Goal: Transaction & Acquisition: Purchase product/service

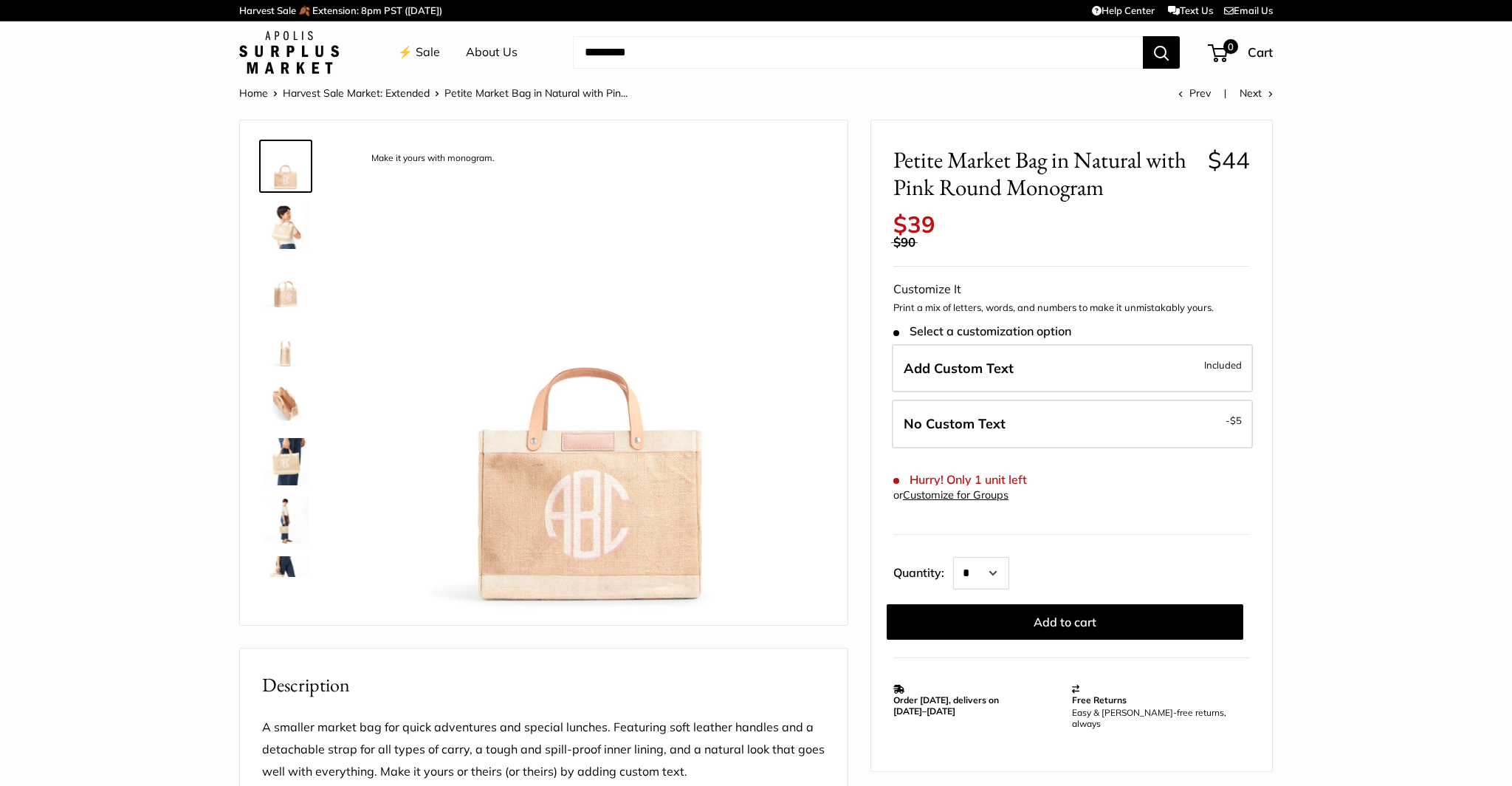
click at [289, 462] on img at bounding box center [285, 461] width 48 height 48
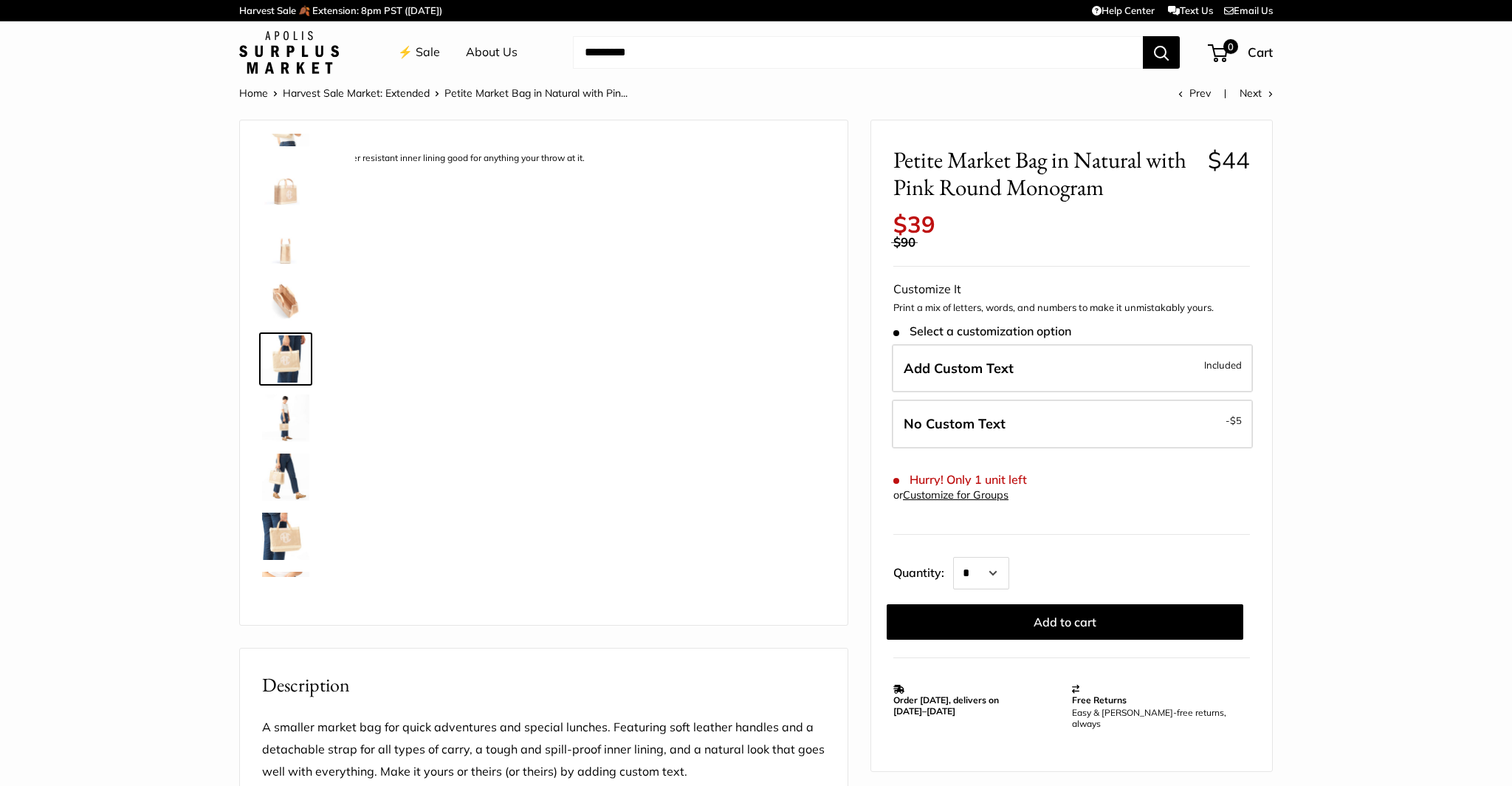
scroll to position [105, 0]
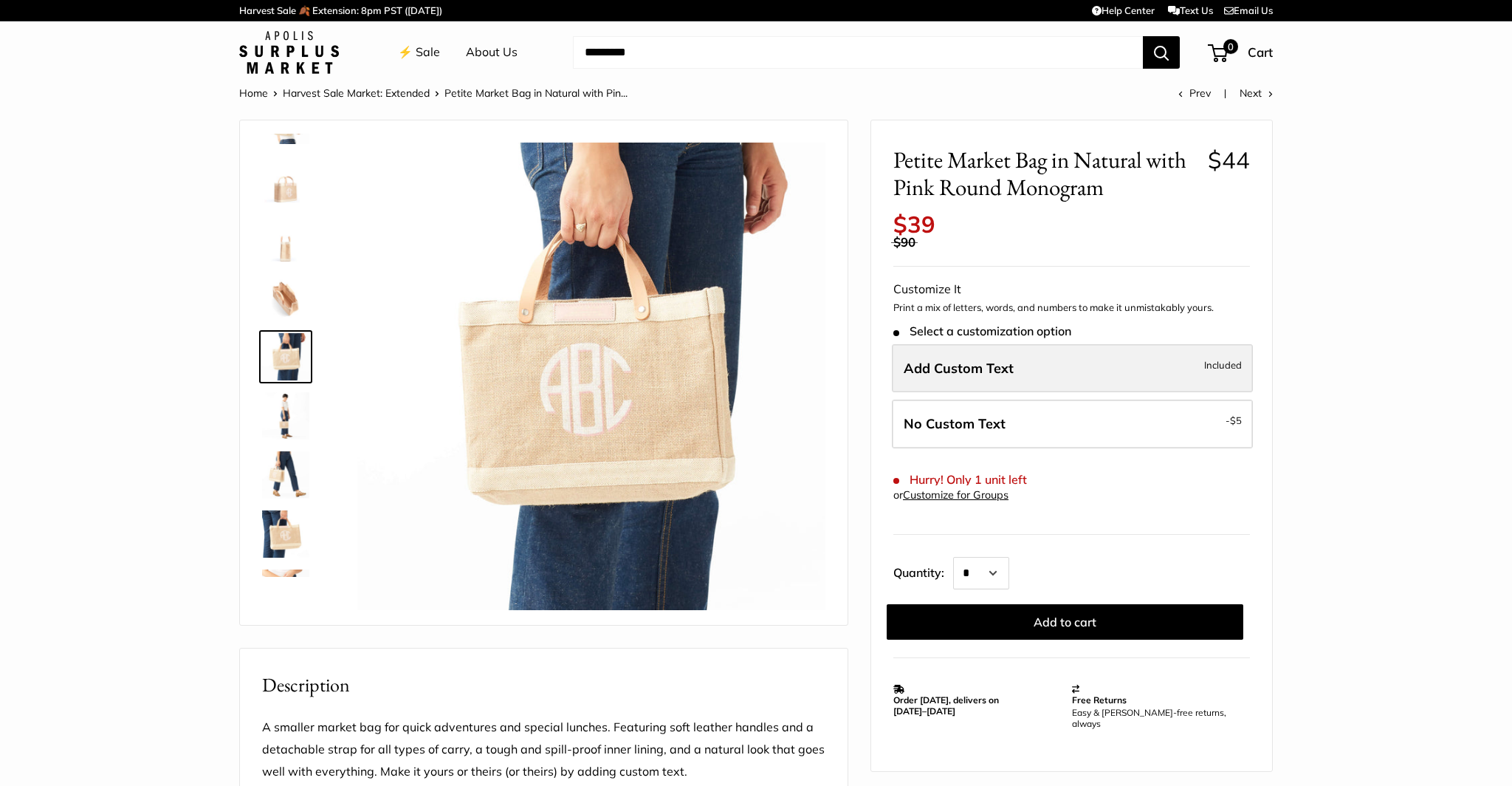
click at [1228, 370] on span "Included" at bounding box center [1223, 365] width 38 height 18
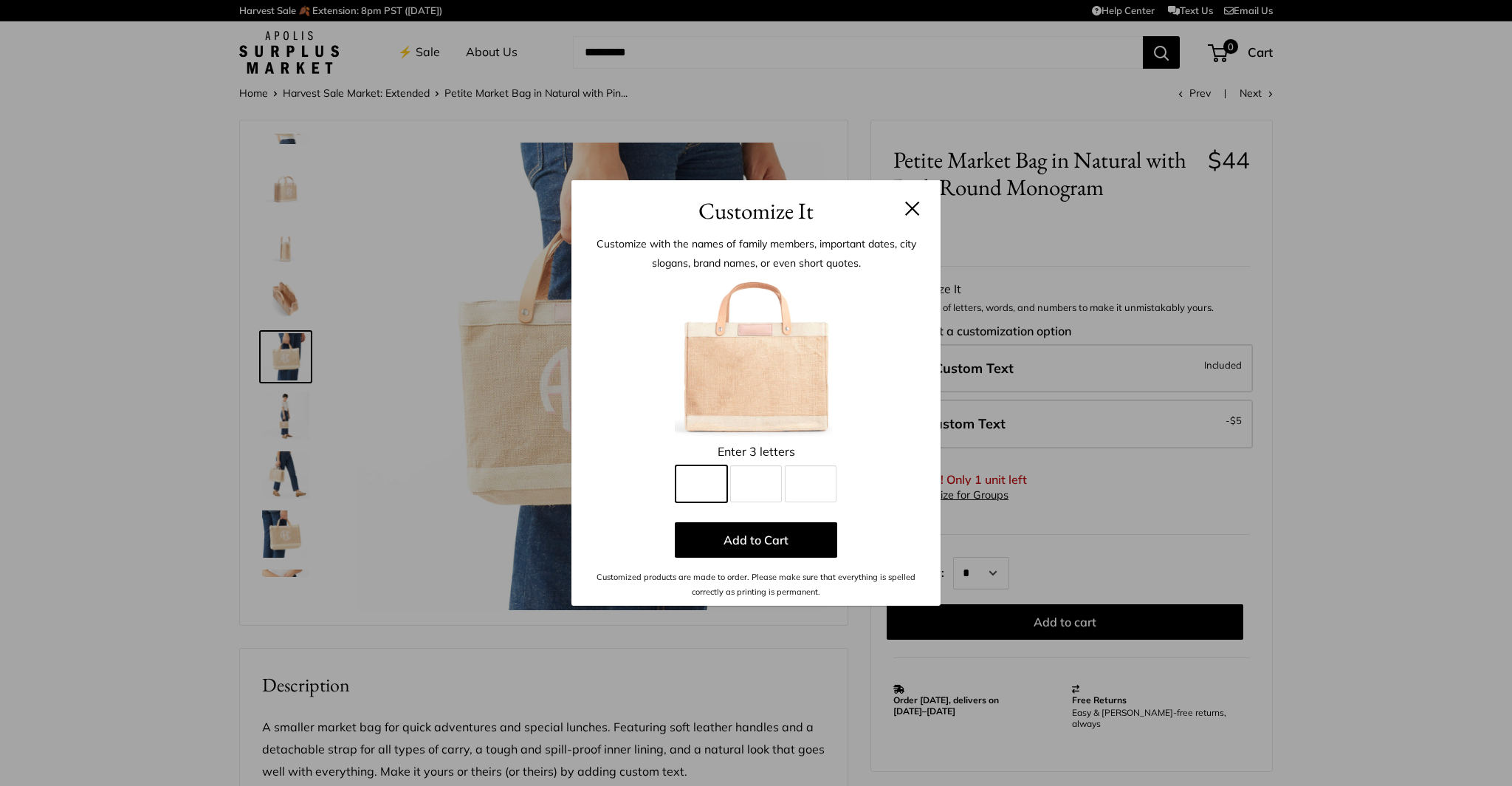
click at [715, 485] on input "Line 1" at bounding box center [700, 483] width 51 height 37
type input "*"
click at [761, 477] on input "Line 2" at bounding box center [755, 483] width 51 height 37
type input "*"
click at [811, 480] on input "Line 3" at bounding box center [810, 483] width 51 height 37
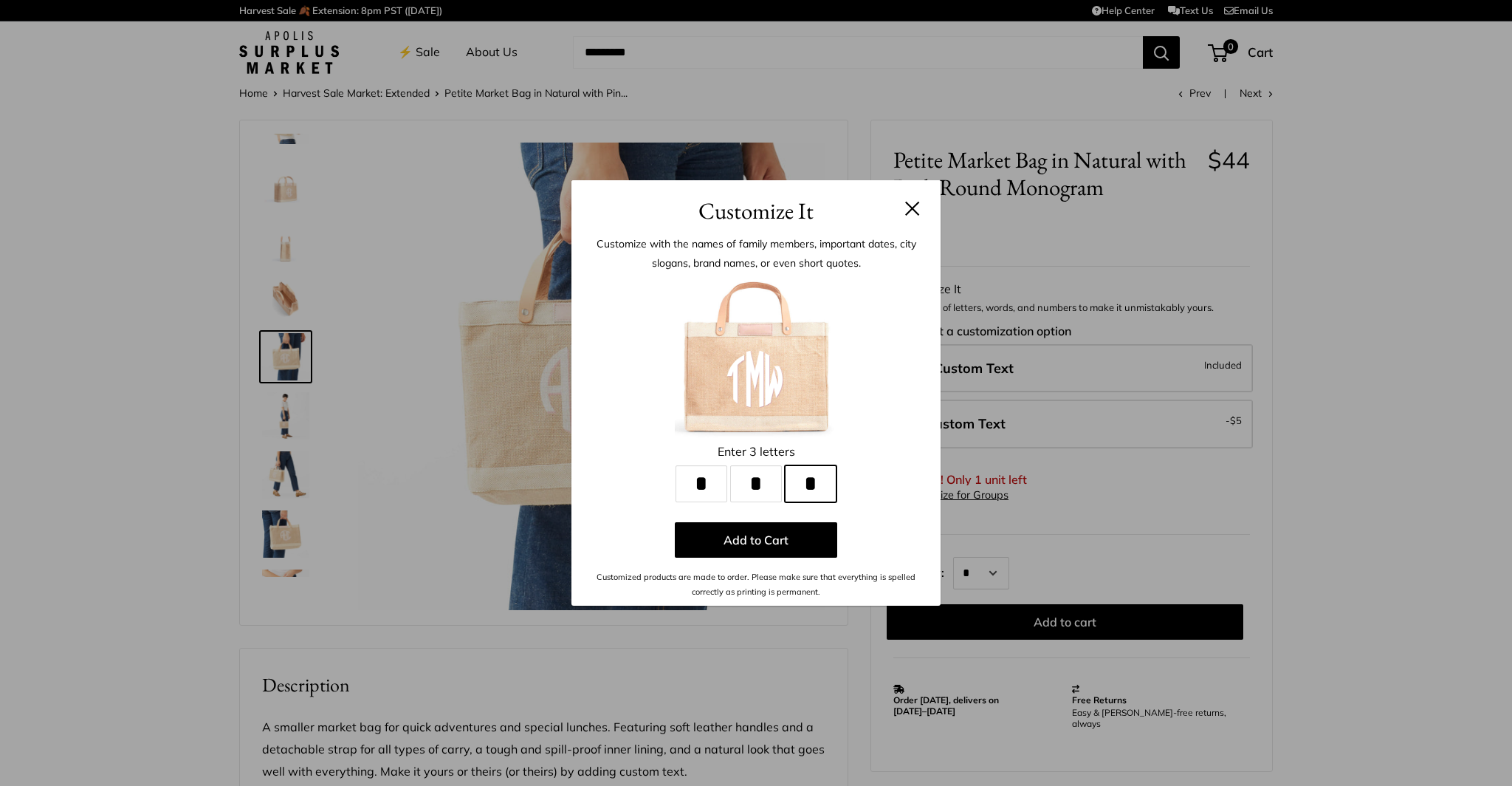
type input "*"
click at [914, 204] on button at bounding box center [912, 208] width 14 height 14
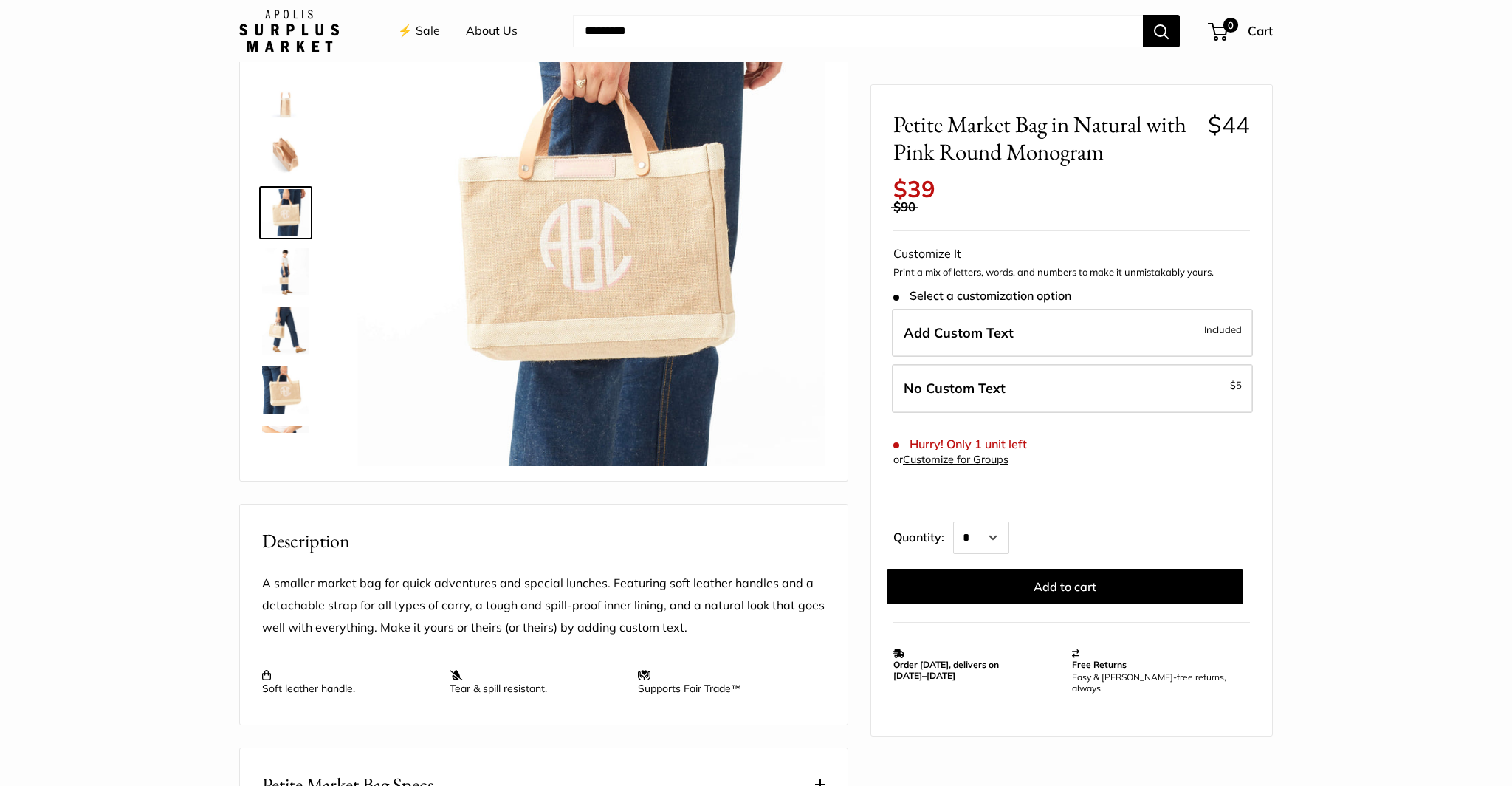
scroll to position [147, 0]
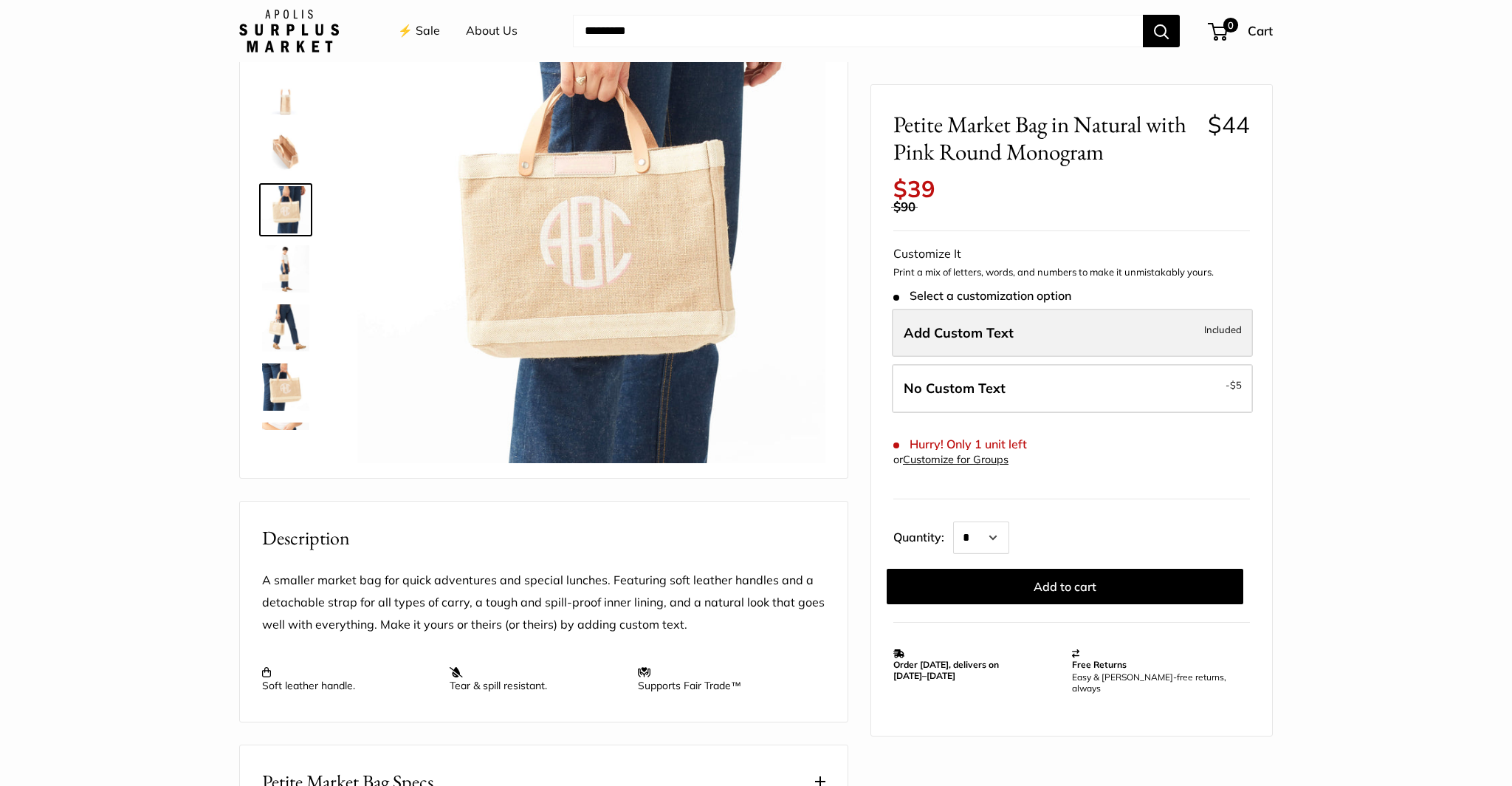
click at [998, 327] on span "Add Custom Text" at bounding box center [958, 332] width 110 height 17
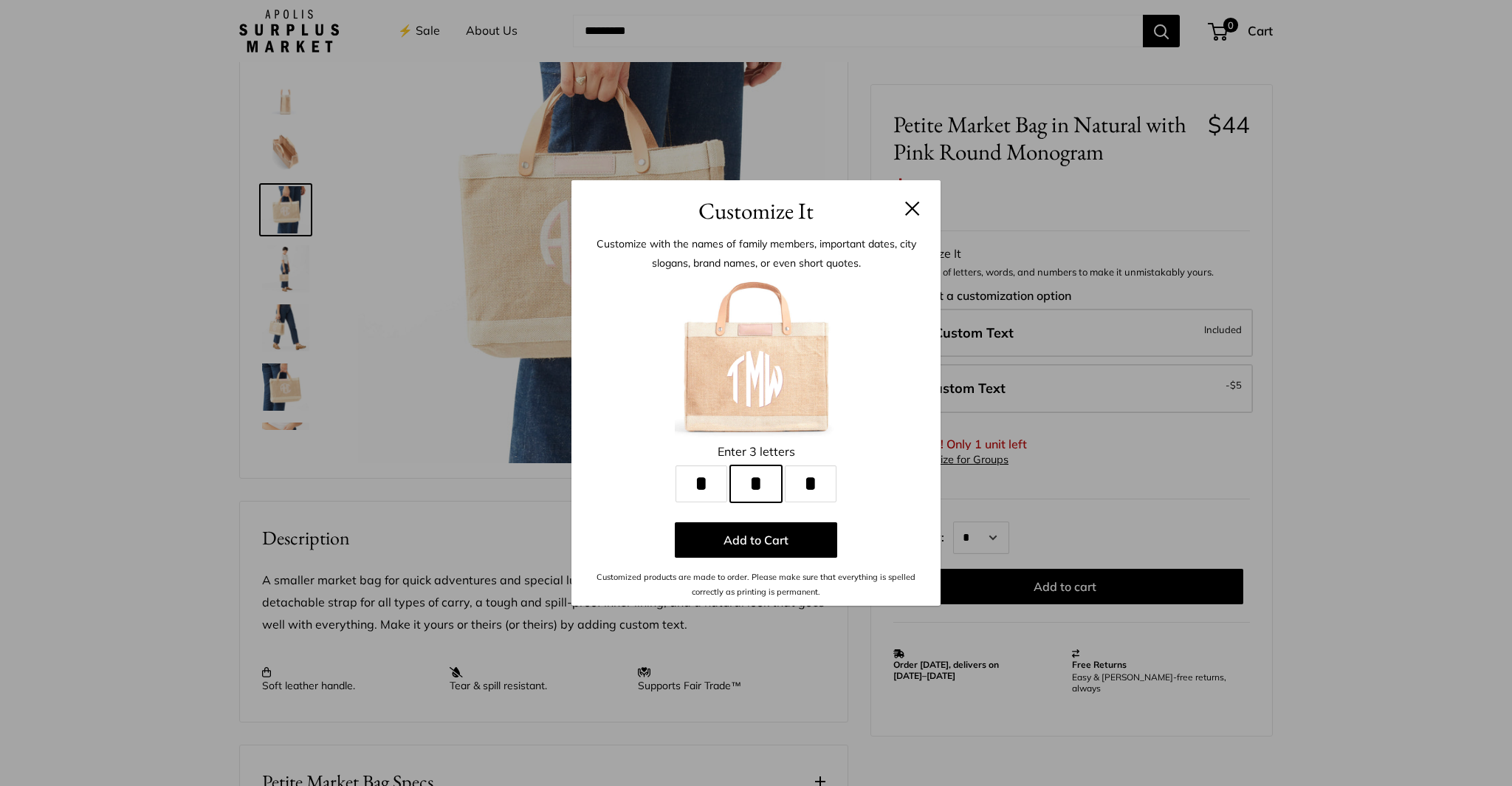
click at [773, 481] on input "*" at bounding box center [755, 483] width 51 height 37
type input "*"
click at [828, 488] on input "*" at bounding box center [810, 483] width 51 height 37
type input "*"
click at [774, 483] on input "*" at bounding box center [755, 483] width 51 height 37
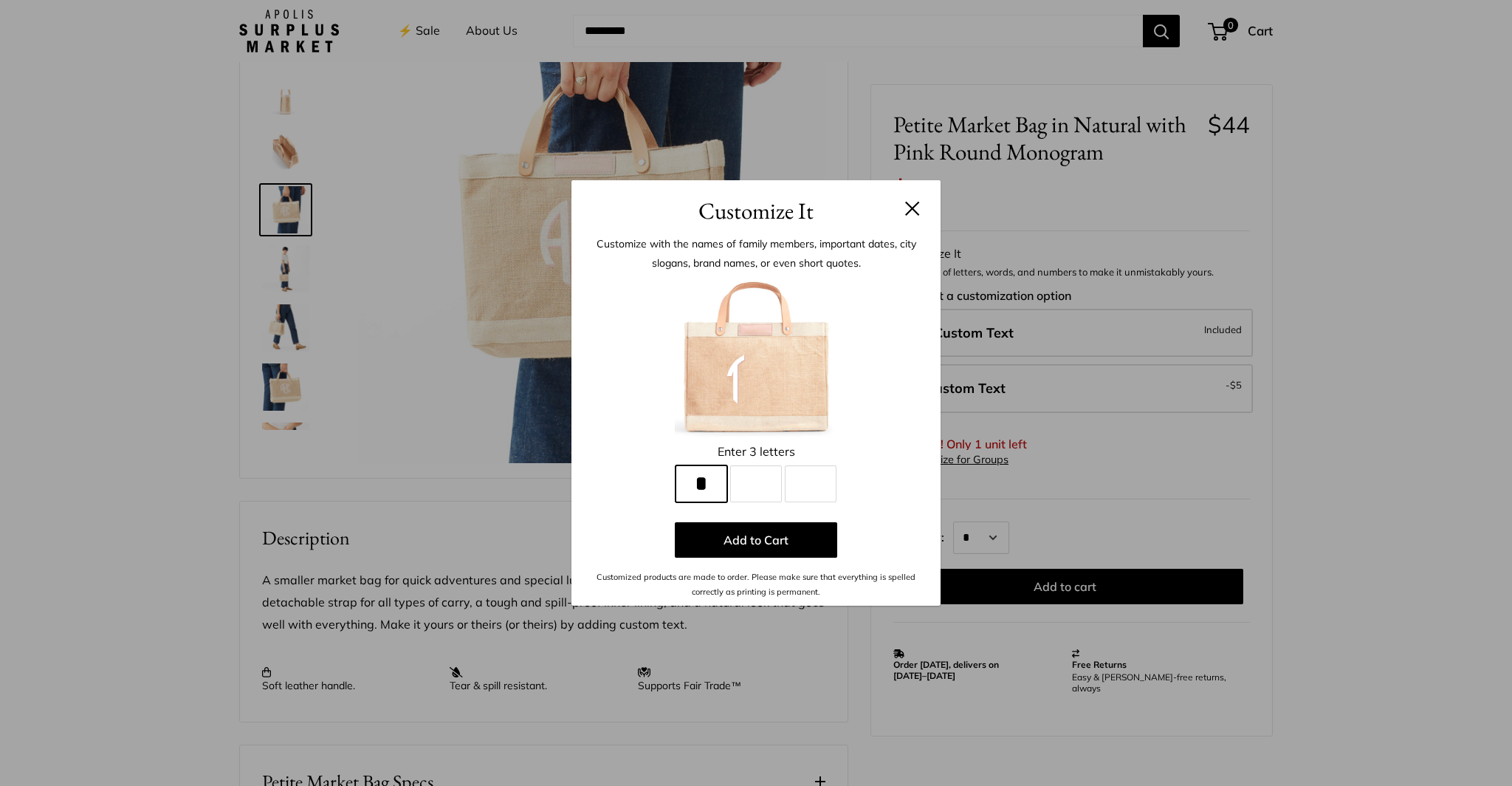
click at [719, 486] on input "*" at bounding box center [700, 483] width 51 height 37
type input "*"
click at [757, 487] on input "Line 2" at bounding box center [755, 483] width 51 height 37
type input "*"
click at [804, 489] on input "Line 3" at bounding box center [810, 483] width 51 height 37
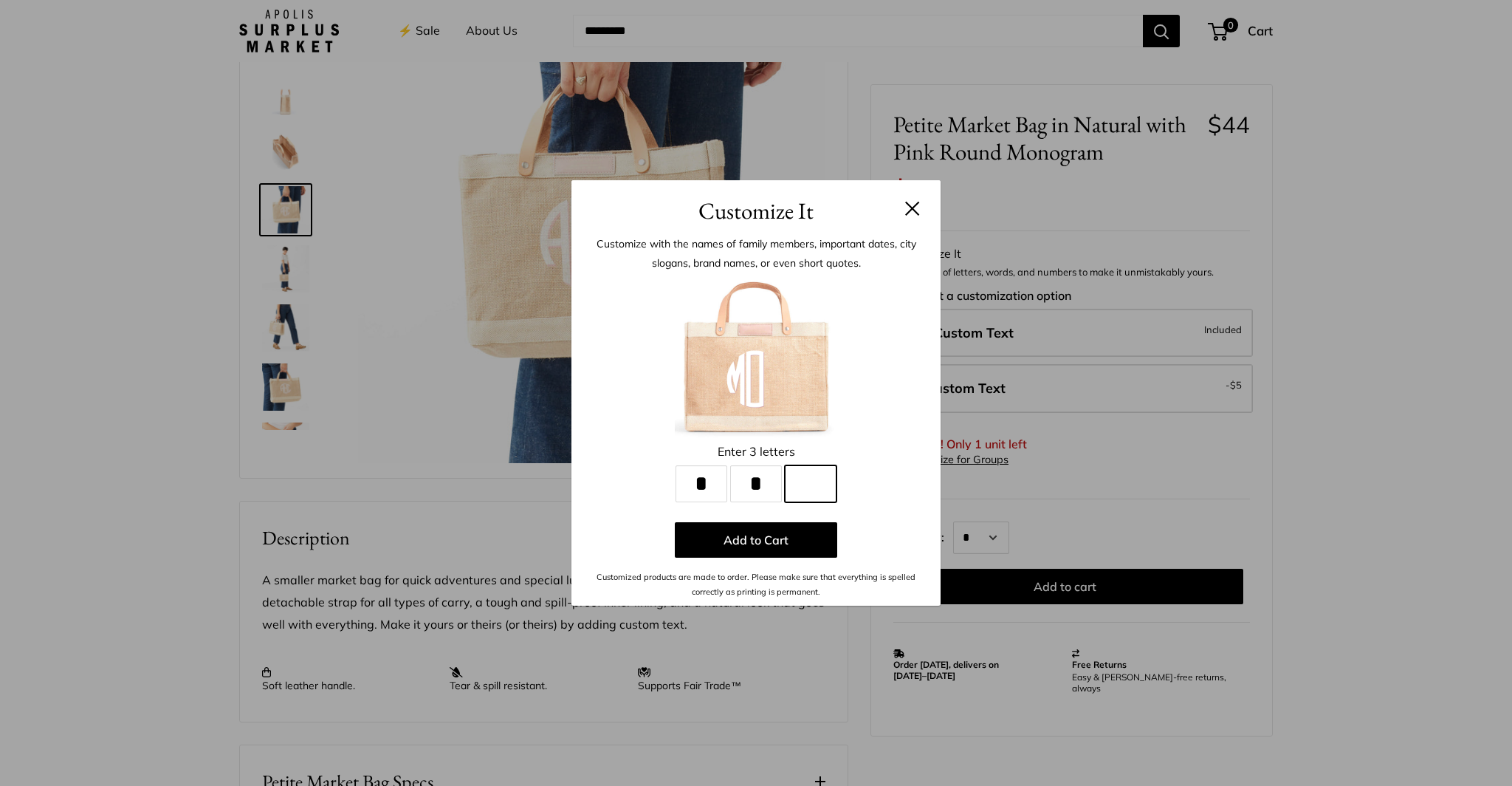
type input "*"
click at [768, 486] on input "*" at bounding box center [755, 483] width 51 height 37
drag, startPoint x: 716, startPoint y: 487, endPoint x: 738, endPoint y: 481, distance: 22.8
click at [716, 487] on input "*" at bounding box center [700, 483] width 51 height 37
type input "*"
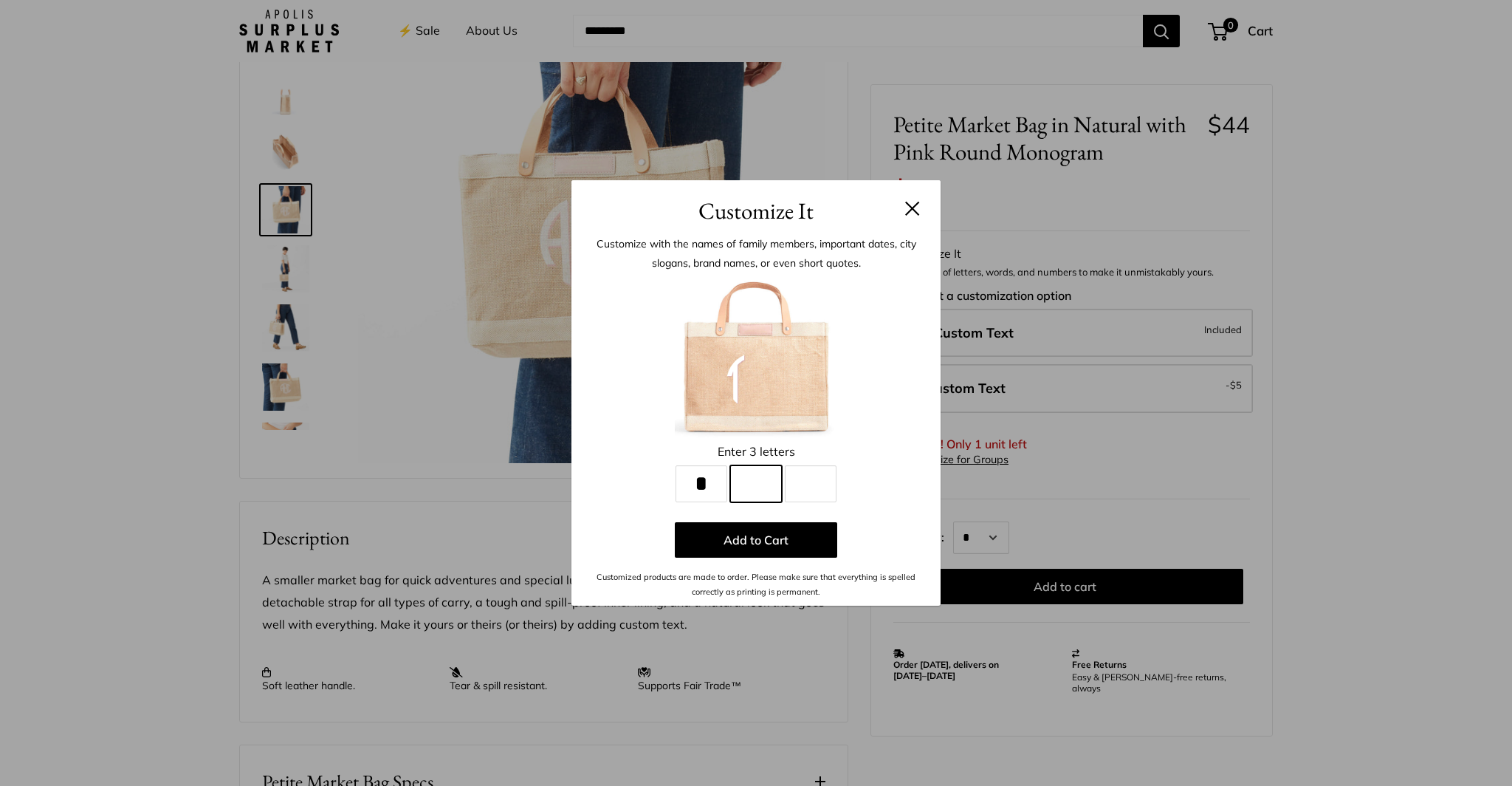
click at [768, 486] on input "Line 2" at bounding box center [755, 483] width 51 height 37
type input "*"
click at [810, 491] on input "Line 3" at bounding box center [810, 483] width 51 height 37
type input "*"
click at [913, 205] on button at bounding box center [912, 208] width 14 height 14
